Goal: Transaction & Acquisition: Purchase product/service

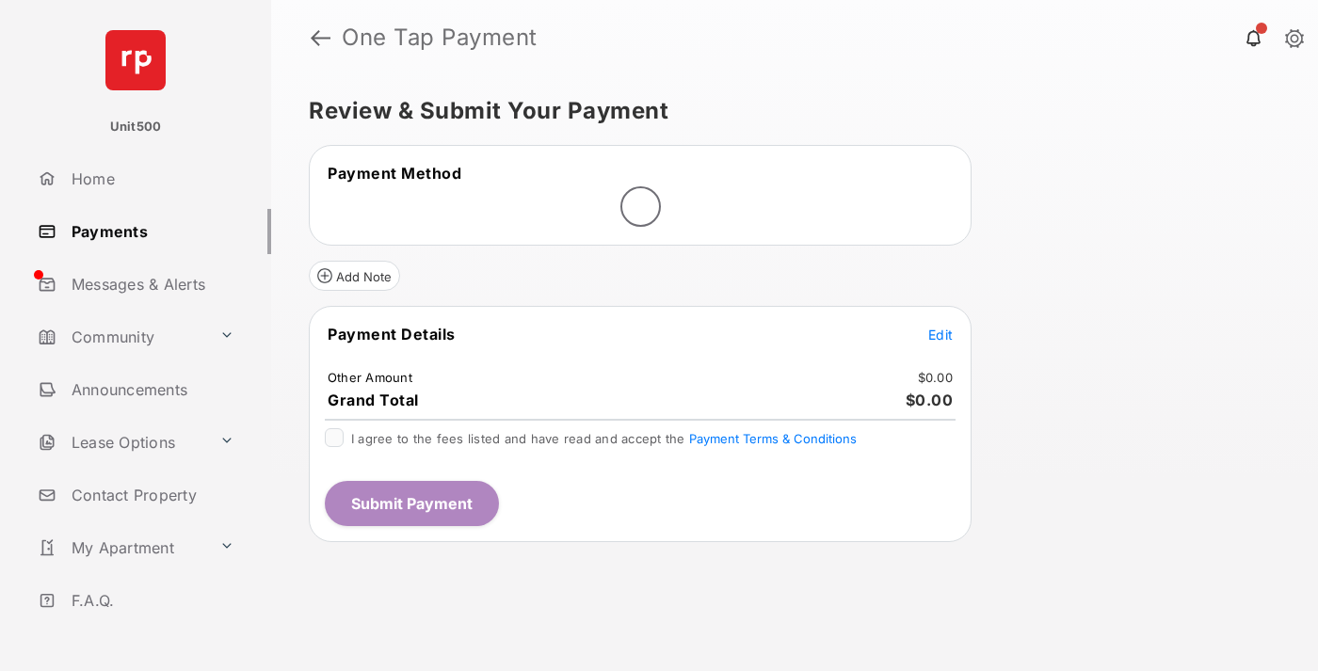
click at [940, 334] on span "Edit" at bounding box center [940, 335] width 24 height 16
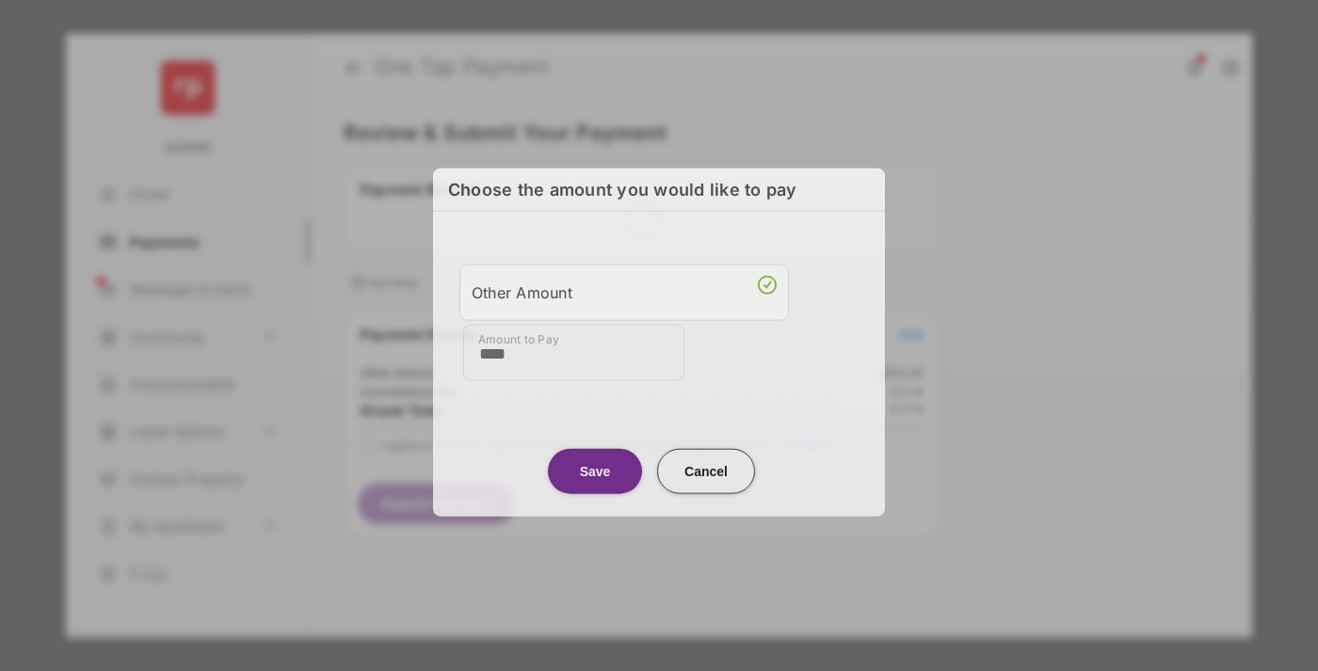
type input "****"
click at [595, 467] on button "Save" at bounding box center [595, 470] width 94 height 45
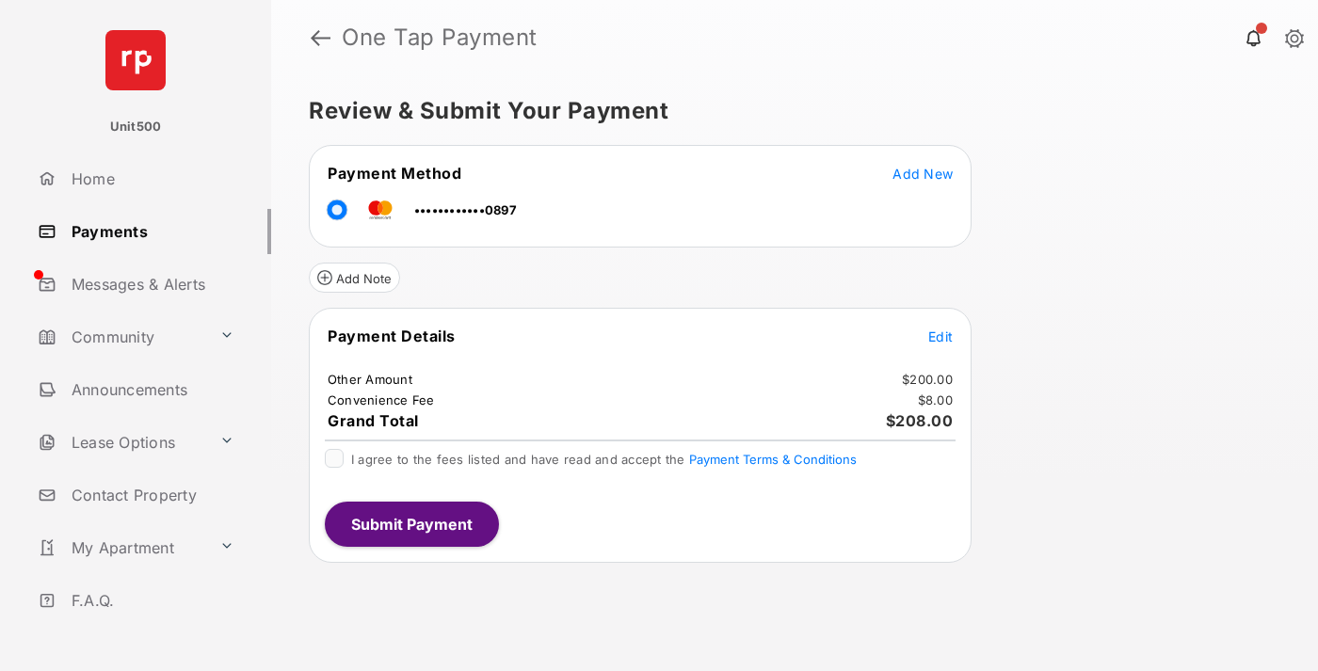
click at [410, 523] on button "Submit Payment" at bounding box center [412, 524] width 174 height 45
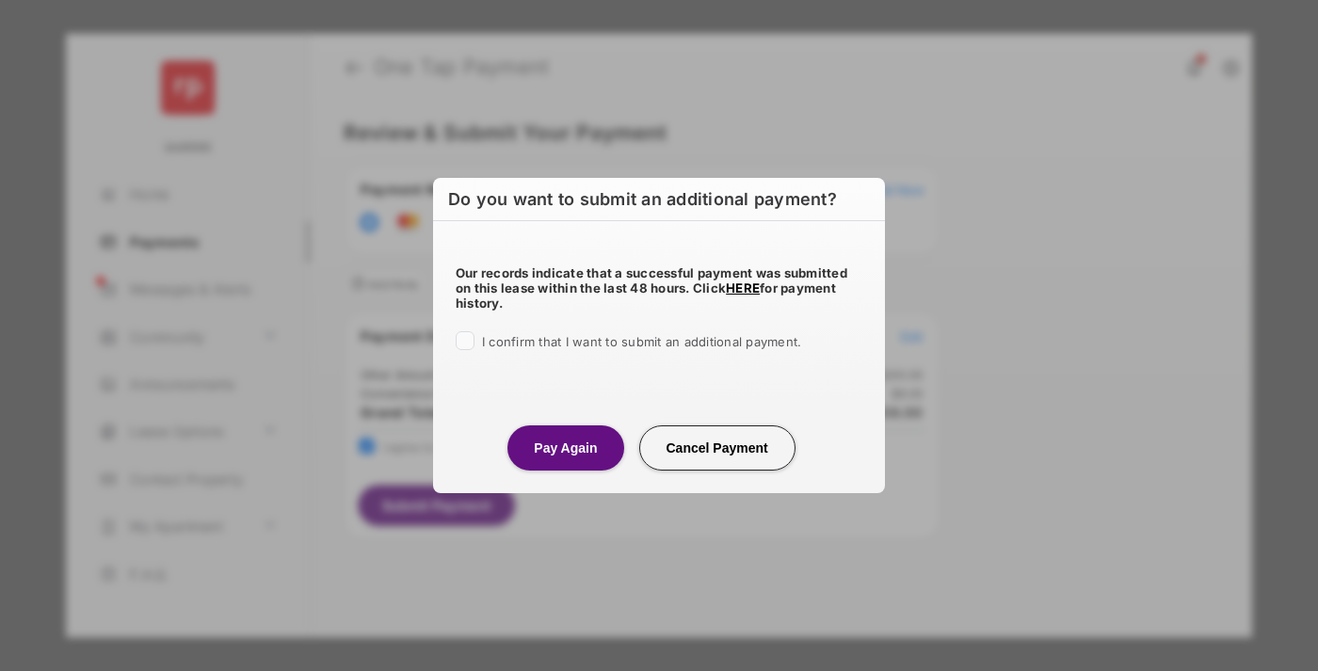
click at [565, 447] on button "Pay Again" at bounding box center [565, 447] width 116 height 45
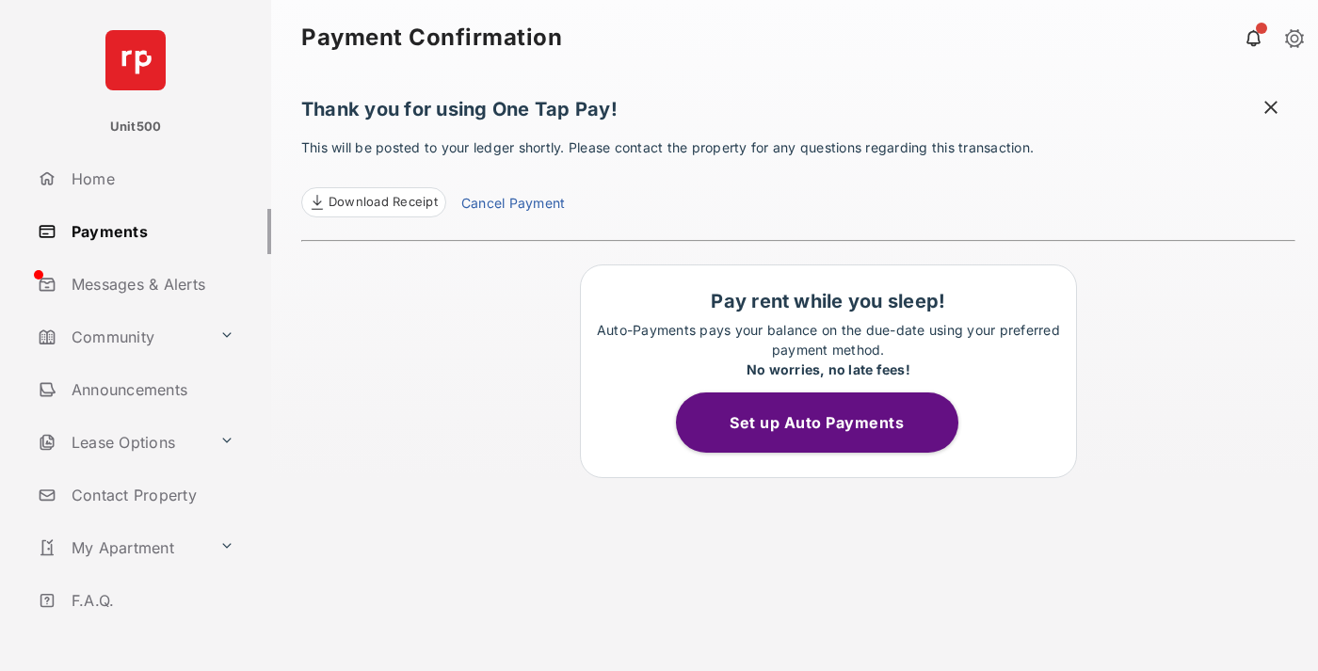
click at [1271, 109] on span at bounding box center [1270, 110] width 19 height 24
